Goal: Information Seeking & Learning: Learn about a topic

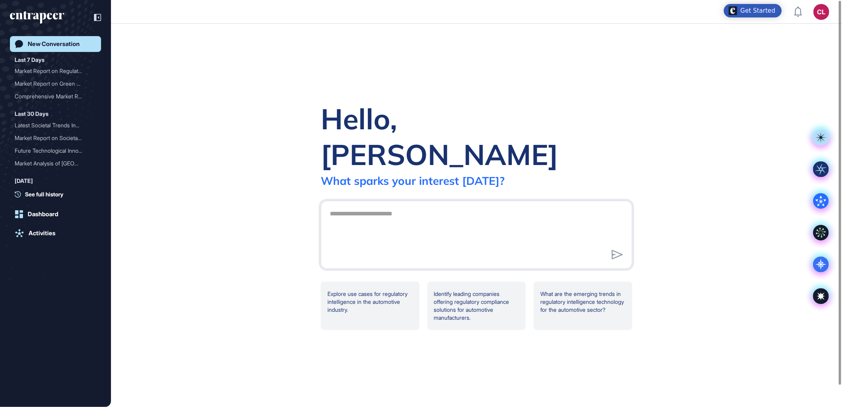
scroll to position [407, 842]
click at [40, 232] on div "Activities" at bounding box center [42, 232] width 27 height 7
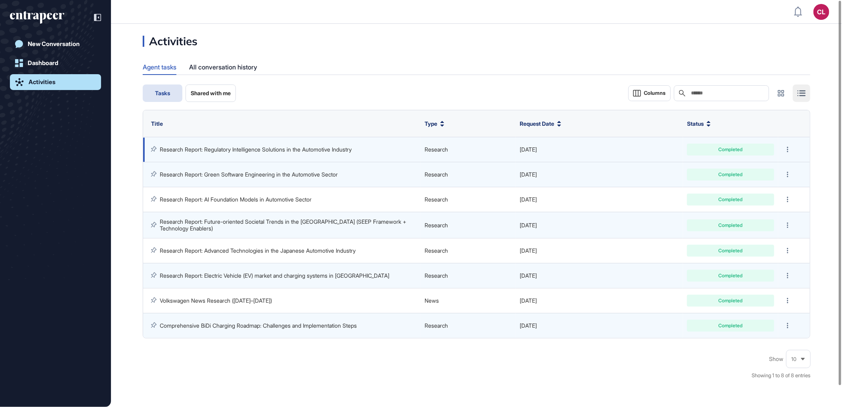
click at [218, 148] on link "Research Report: Regulatory Intelligence Solutions in the Automotive Industry" at bounding box center [256, 149] width 192 height 7
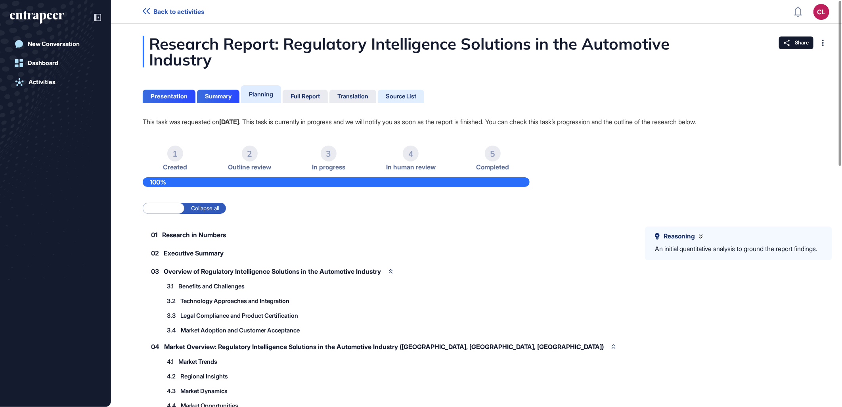
click at [402, 96] on div "Source List" at bounding box center [401, 96] width 31 height 7
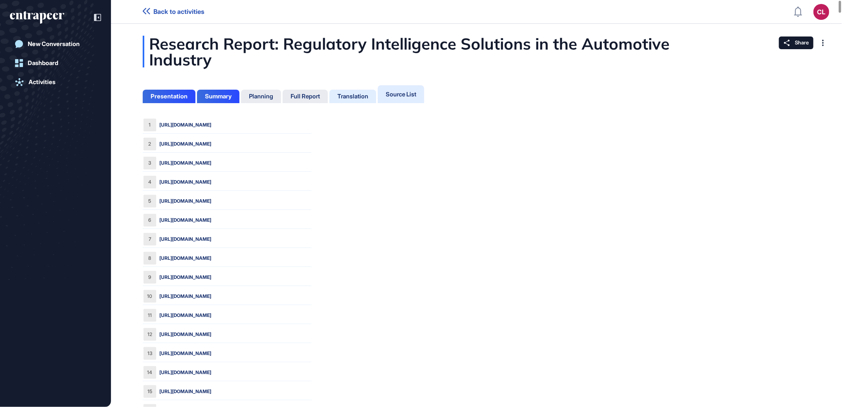
click at [357, 95] on div "Translation" at bounding box center [352, 96] width 31 height 7
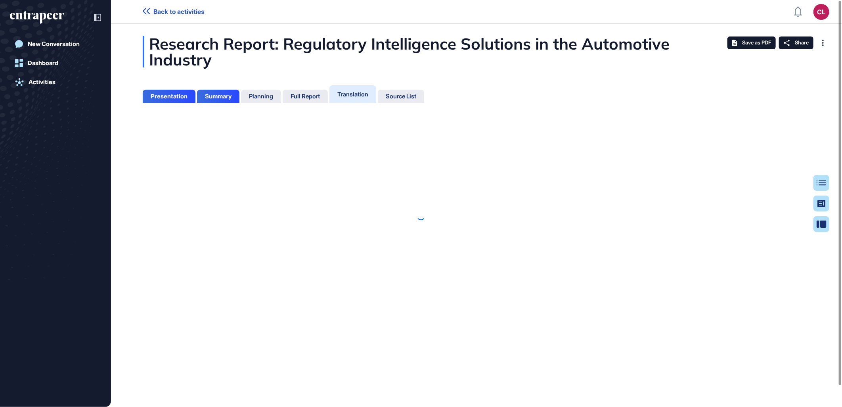
scroll to position [3, 0]
click at [310, 96] on div at bounding box center [421, 215] width 842 height 383
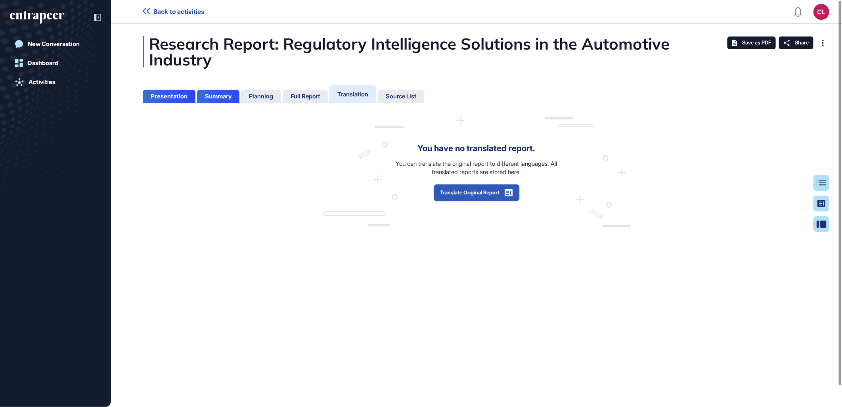
click at [310, 96] on div "Full Report" at bounding box center [304, 96] width 29 height 7
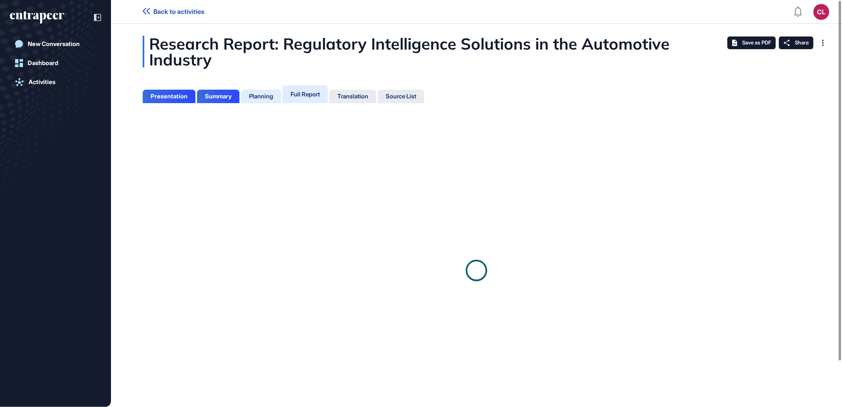
click at [262, 96] on div "Planning" at bounding box center [261, 96] width 24 height 7
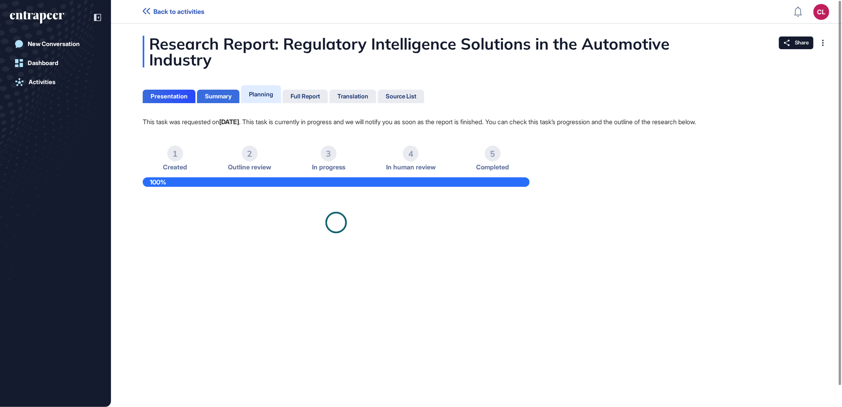
click at [223, 96] on div "Summary" at bounding box center [218, 96] width 27 height 7
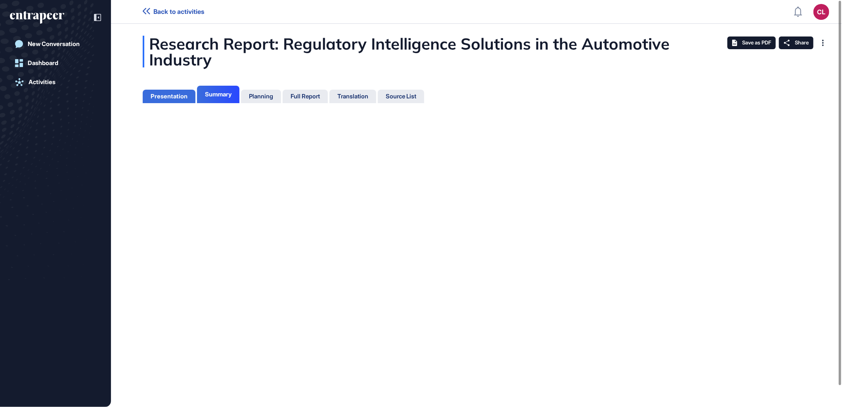
scroll to position [3, 0]
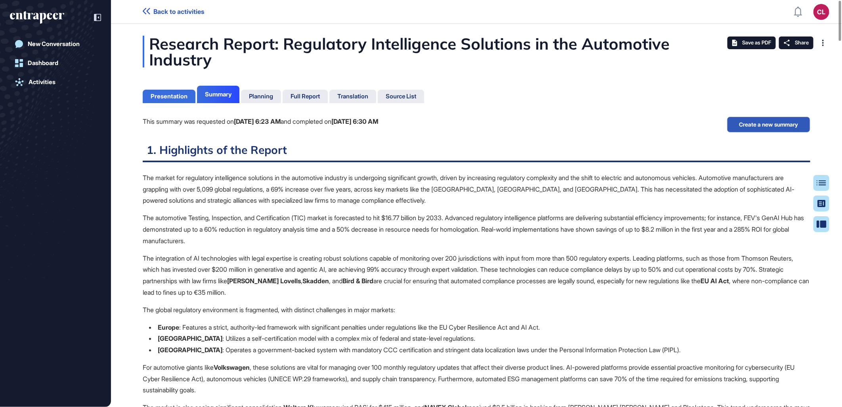
scroll to position [3, 0]
click at [160, 93] on div "Presentation" at bounding box center [169, 96] width 37 height 7
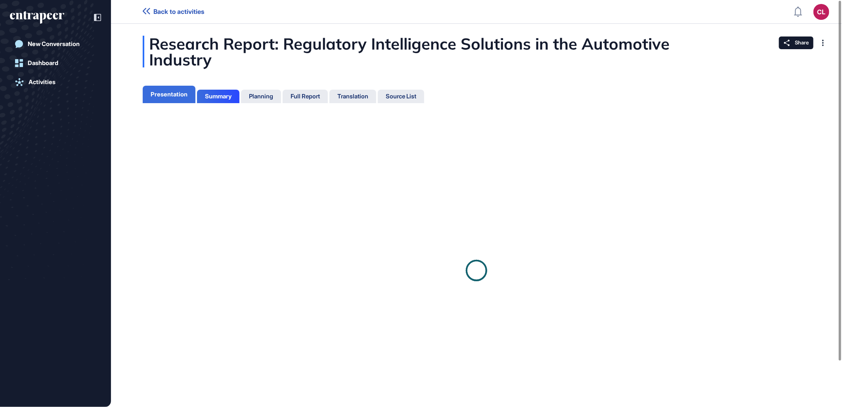
scroll to position [3, 0]
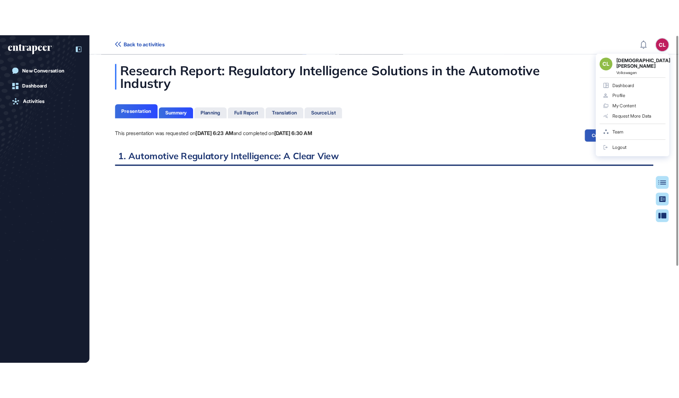
scroll to position [359, 2]
